Goal: Register for event/course

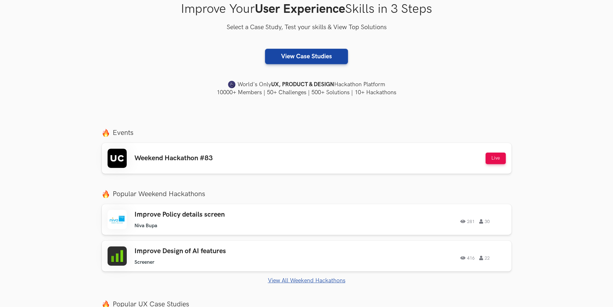
scroll to position [126, 0]
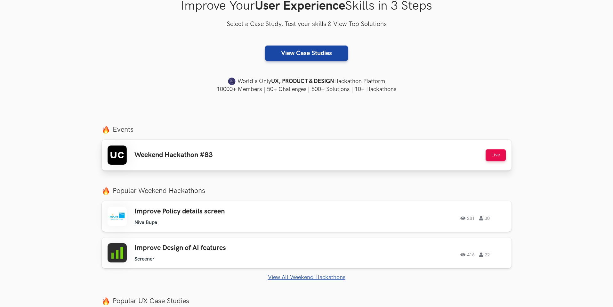
click at [182, 151] on h3 "Weekend Hackathon #83" at bounding box center [174, 155] width 78 height 8
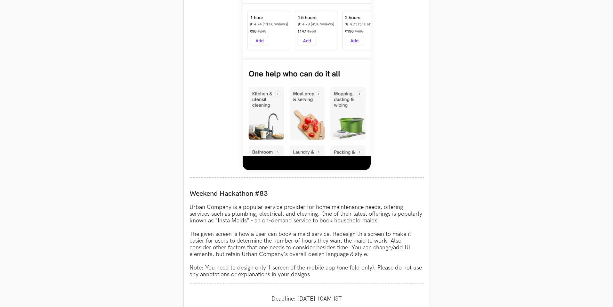
scroll to position [408, 0]
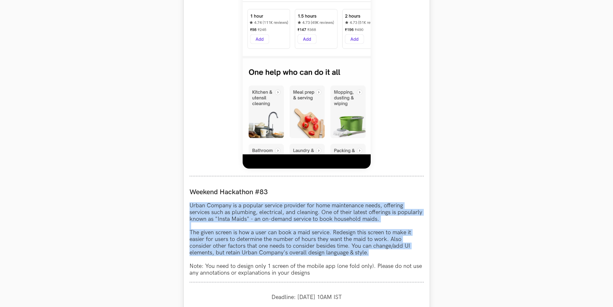
drag, startPoint x: 190, startPoint y: 203, endPoint x: 385, endPoint y: 255, distance: 201.8
click at [385, 255] on p "Urban Company is a popular service provider for home maintenance needs, offerin…" at bounding box center [307, 239] width 234 height 74
copy p "Urban Company is a popular service provider for home maintenance needs, offerin…"
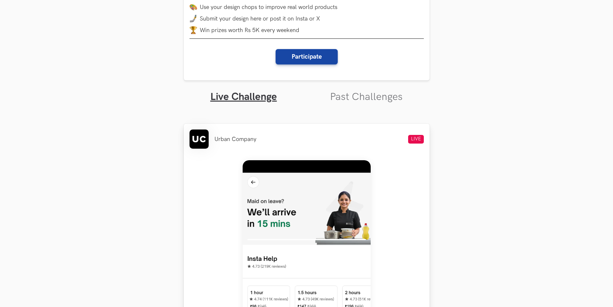
scroll to position [273, 0]
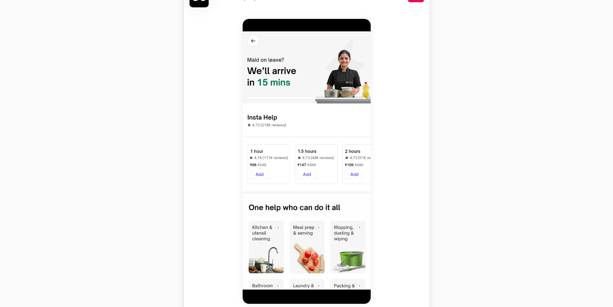
click at [339, 144] on img at bounding box center [307, 161] width 128 height 285
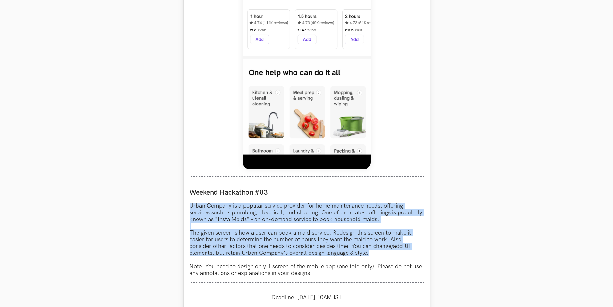
scroll to position [567, 0]
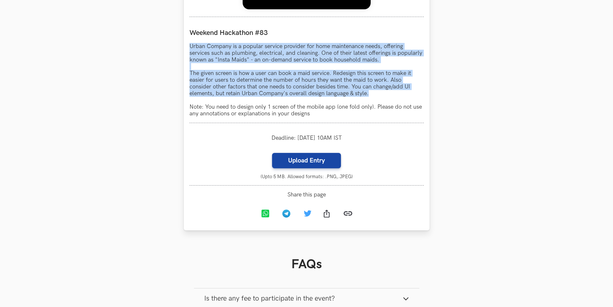
click at [383, 89] on p "Urban Company is a popular service provider for home maintenance needs, offerin…" at bounding box center [307, 80] width 234 height 74
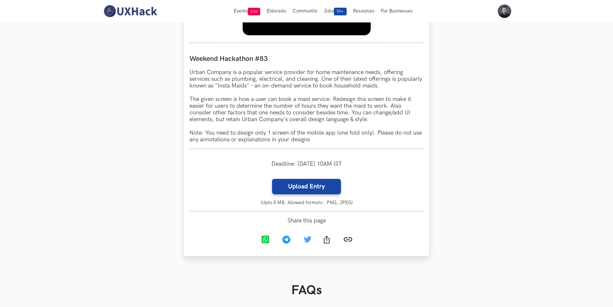
scroll to position [542, 0]
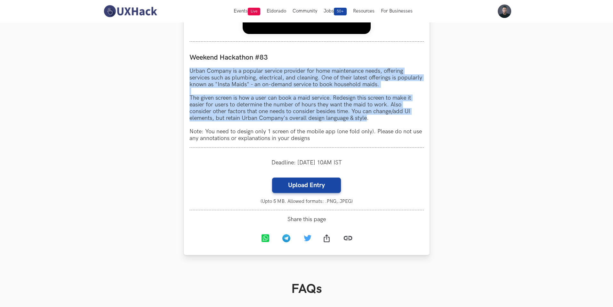
drag, startPoint x: 368, startPoint y: 119, endPoint x: 188, endPoint y: 72, distance: 185.9
copy p "Urban Company is a popular service provider for home maintenance needs, offerin…"
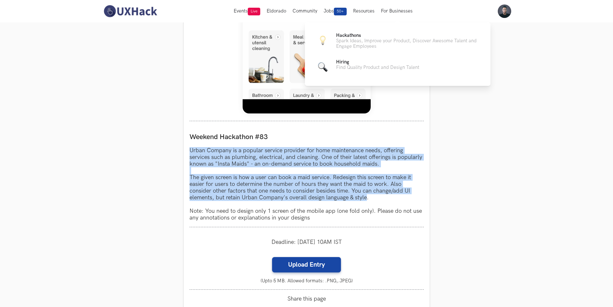
scroll to position [409, 0]
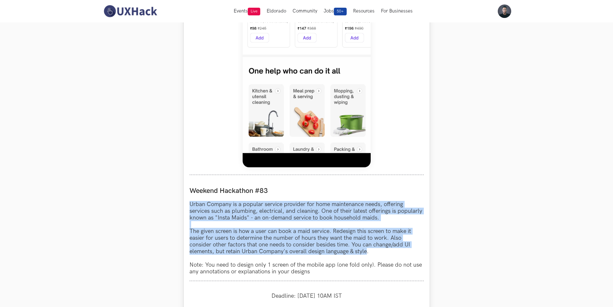
click at [322, 120] on img at bounding box center [307, 24] width 128 height 285
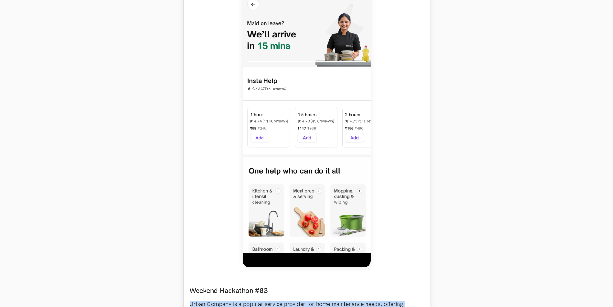
scroll to position [316, 0]
